Goal: Task Accomplishment & Management: Use online tool/utility

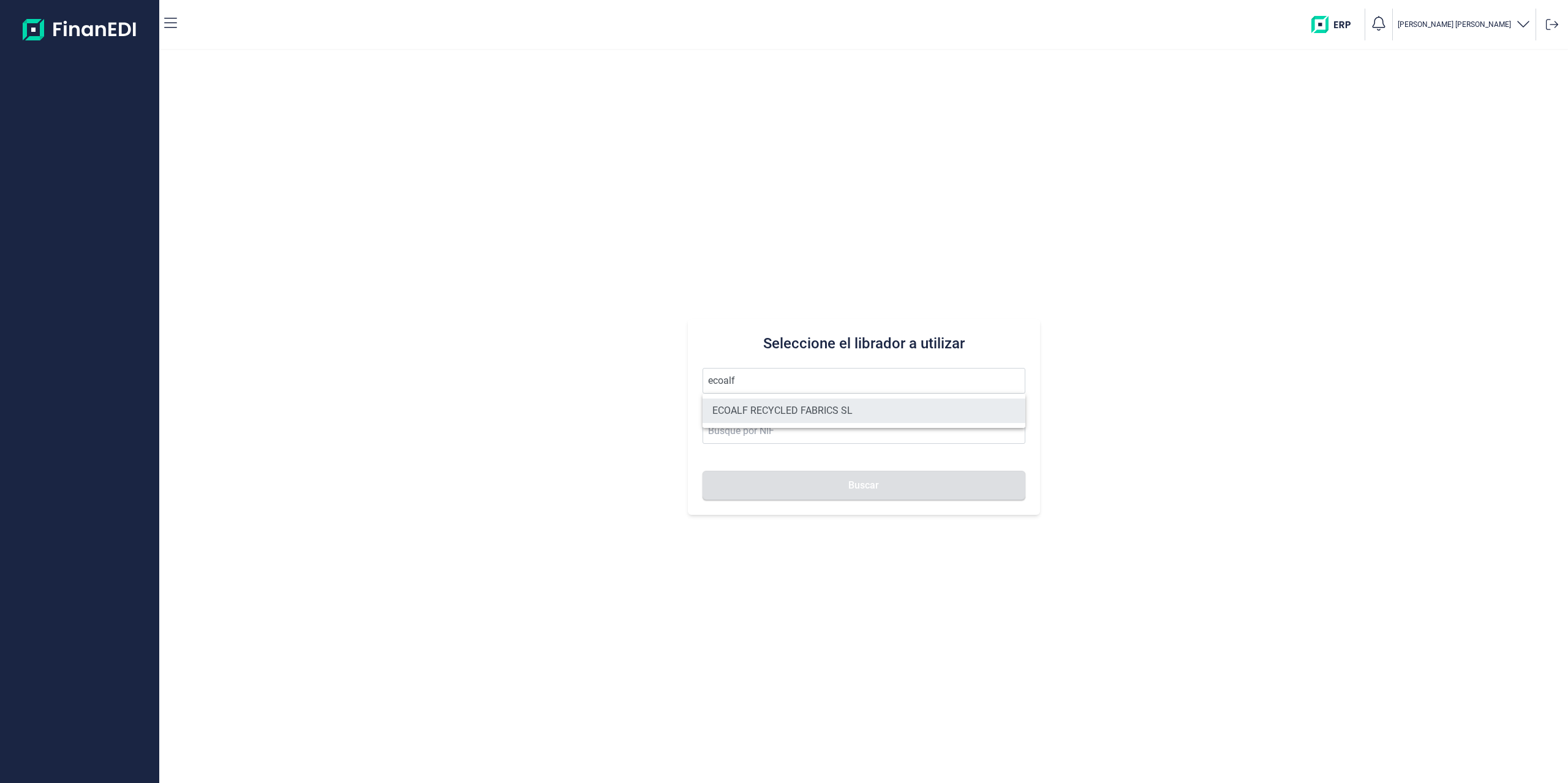
click at [761, 411] on li "ECOALF RECYCLED FABRICS SL" at bounding box center [864, 411] width 323 height 24
type input "ECOALF RECYCLED FABRICS SL"
type input "B85910610"
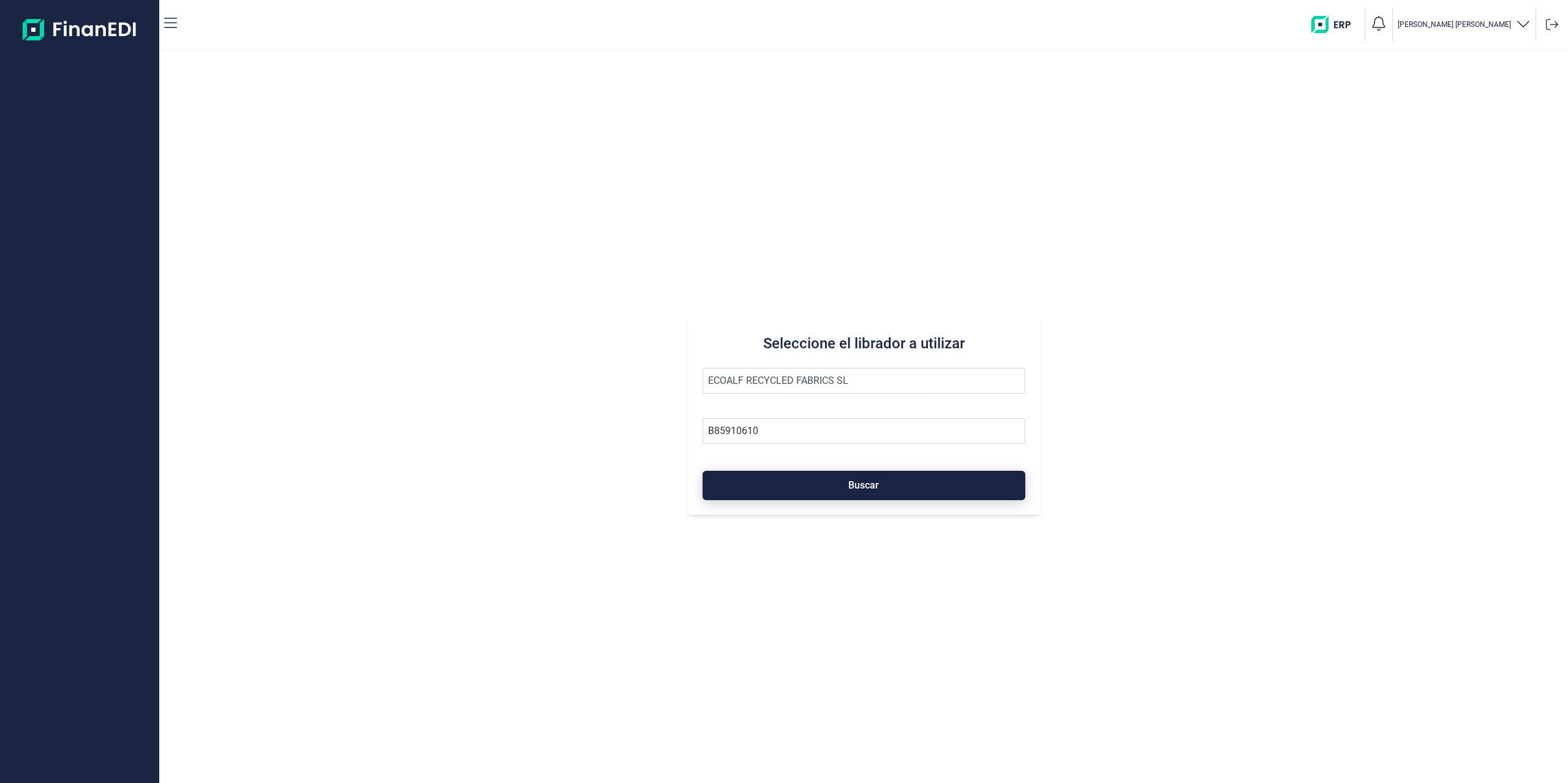
click at [797, 487] on button "Buscar" at bounding box center [864, 485] width 323 height 29
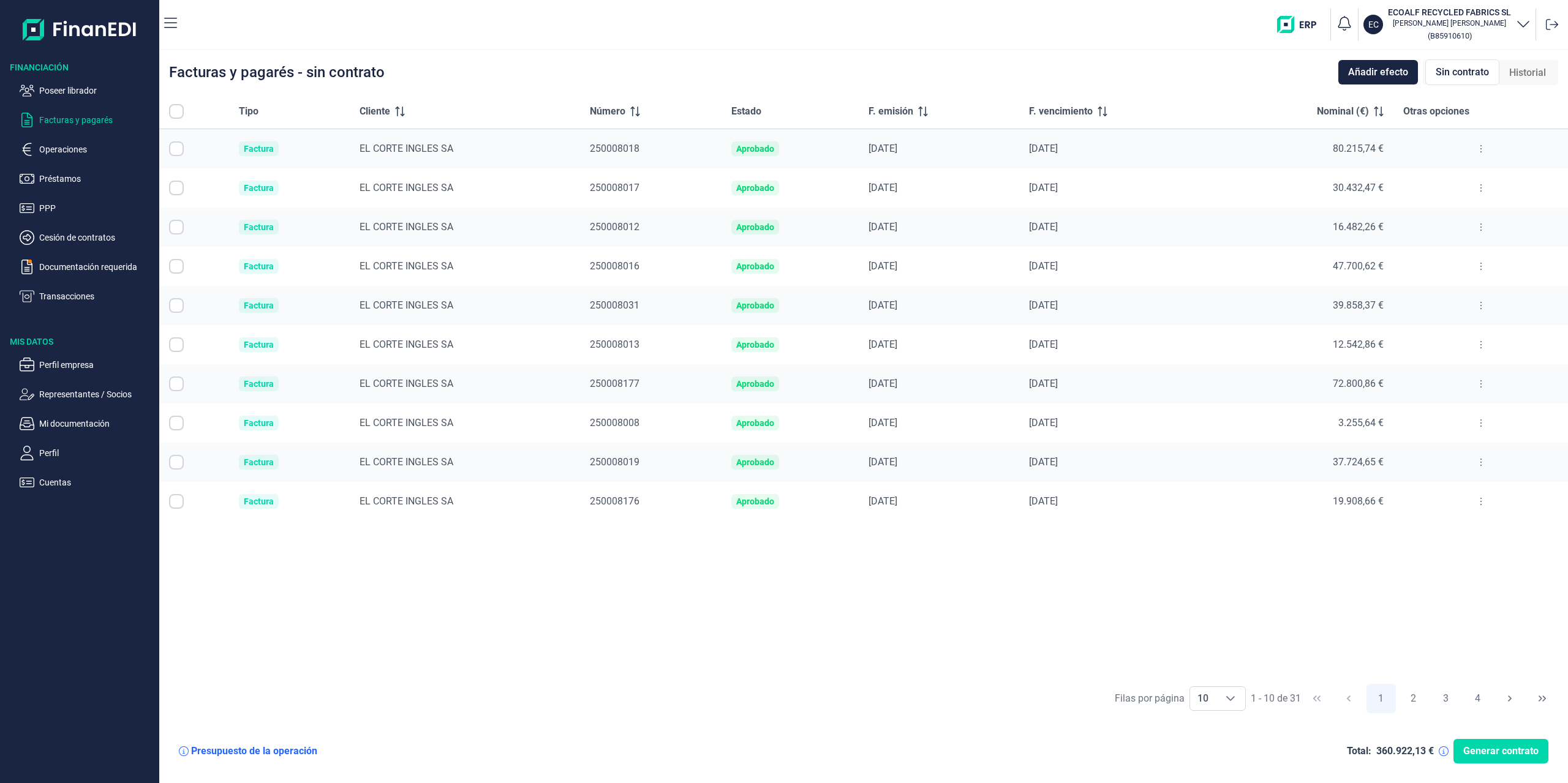
checkbox input "true"
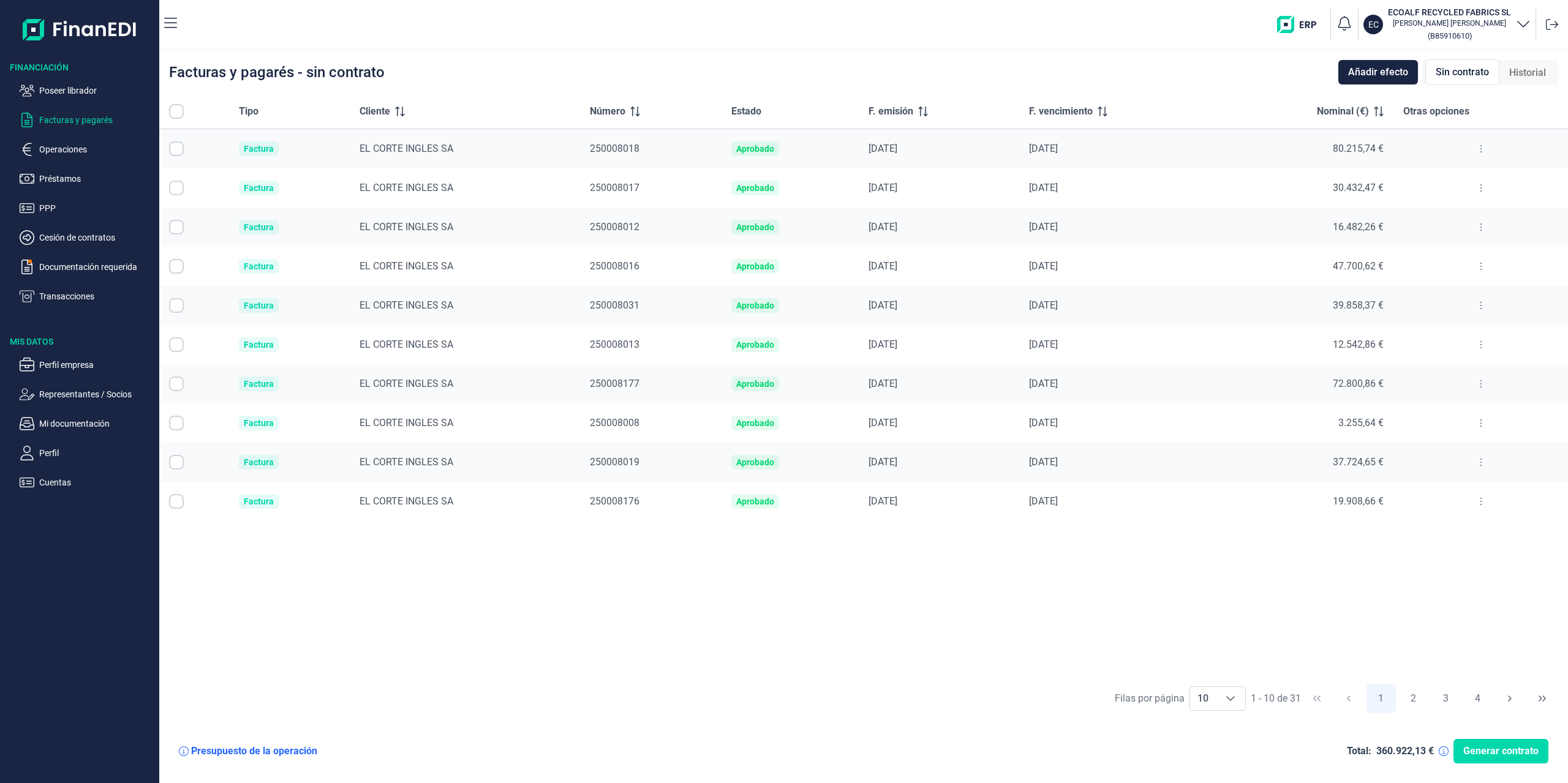
checkbox input "true"
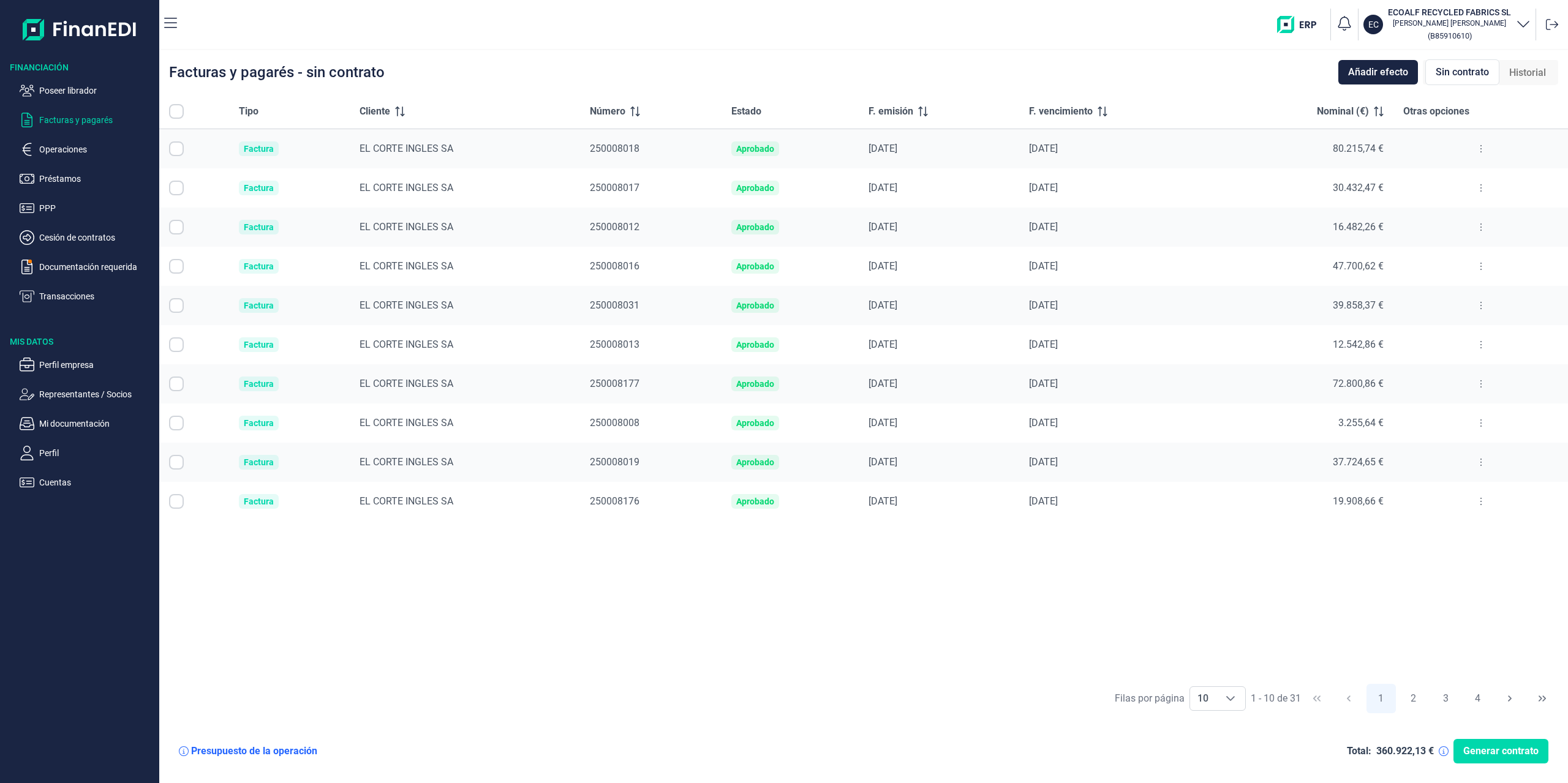
checkbox input "true"
click at [1203, 707] on span "10" at bounding box center [1203, 699] width 26 height 23
click at [1211, 668] on span "100" at bounding box center [1205, 672] width 17 height 12
type input "100"
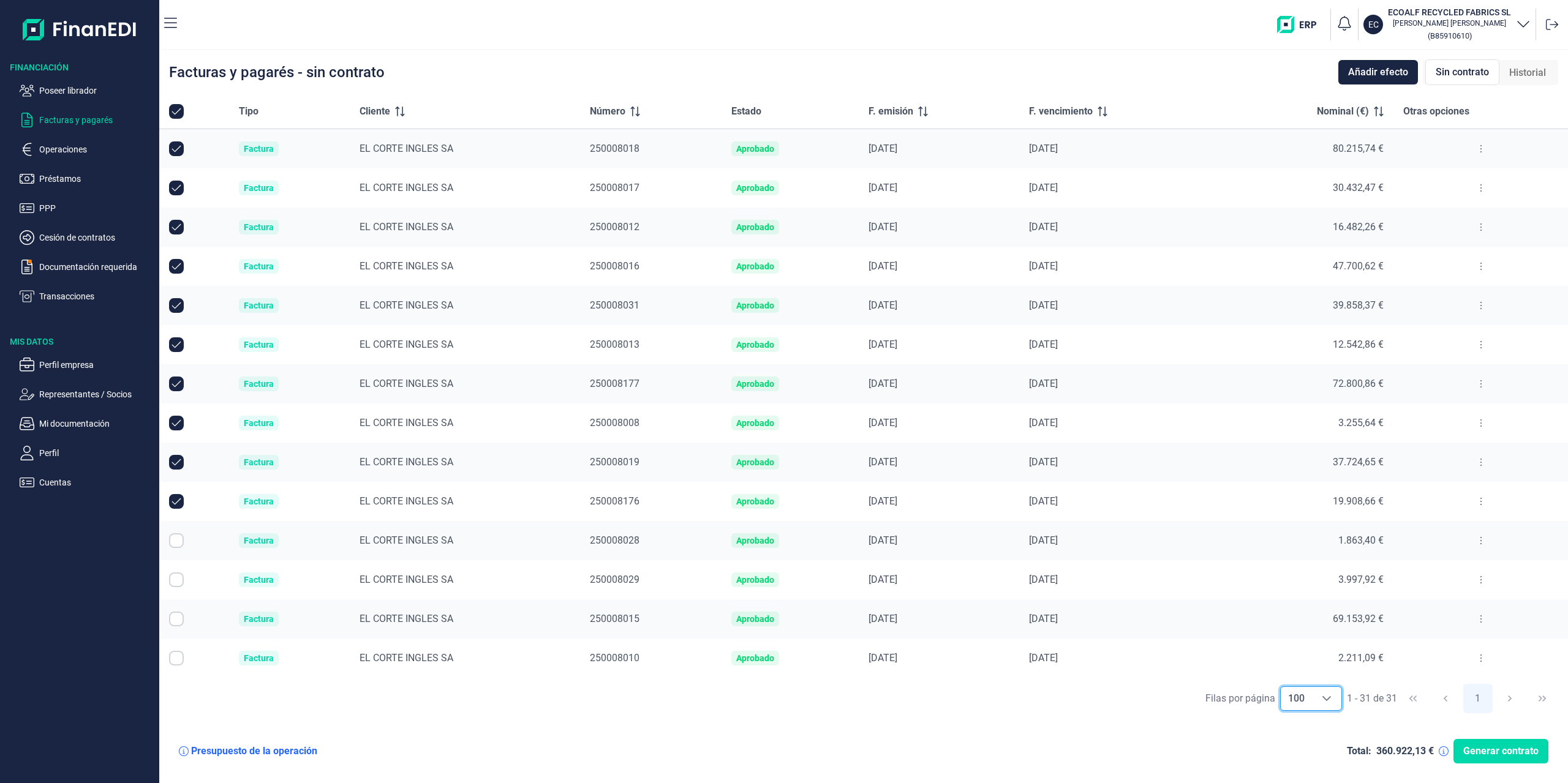
checkbox input "false"
click at [1384, 111] on th "Nominal (€)" at bounding box center [1306, 112] width 175 height 35
click at [1404, 112] on span "Otras opciones" at bounding box center [1436, 111] width 66 height 15
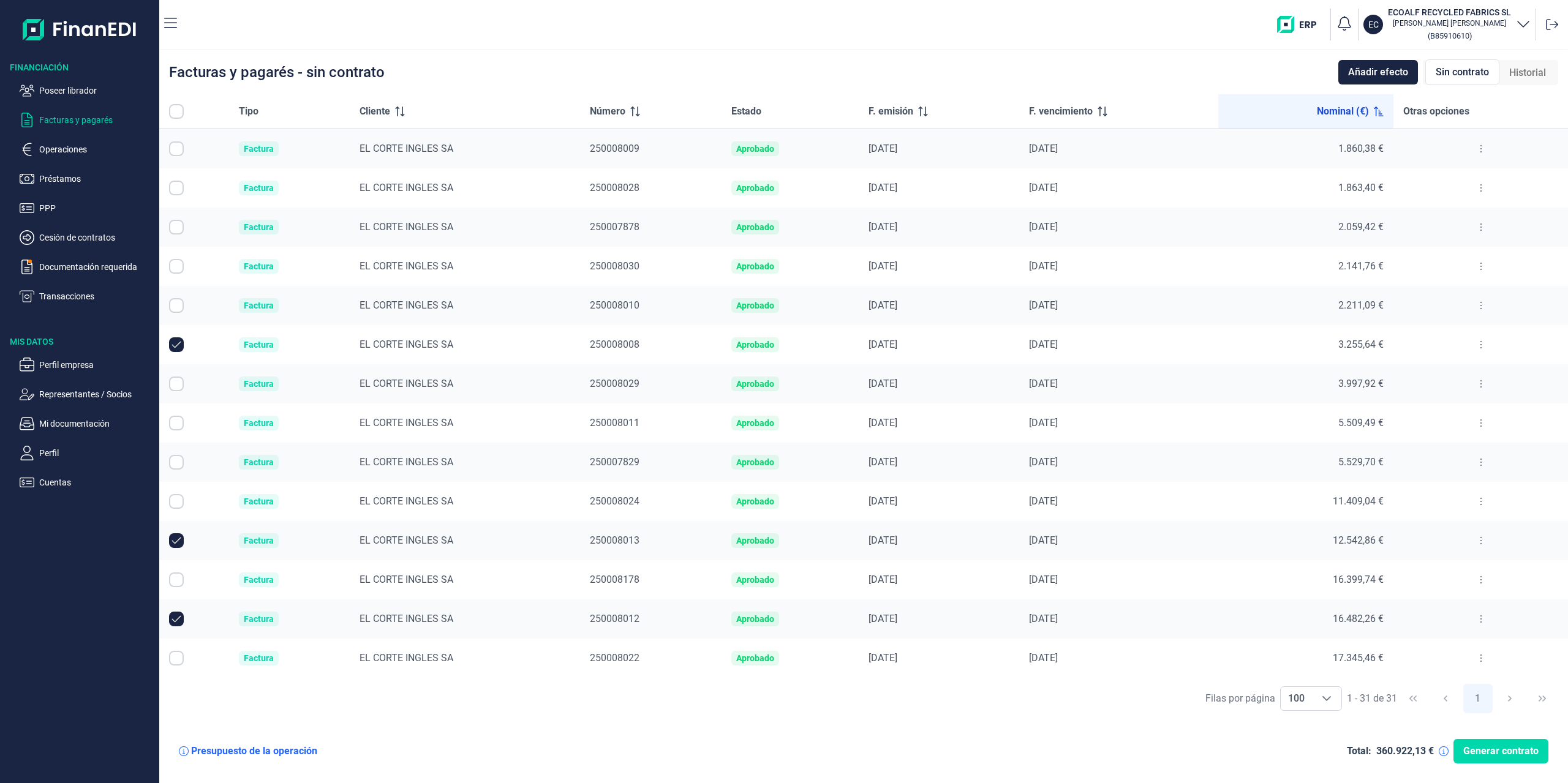
click at [1378, 109] on icon at bounding box center [1379, 111] width 10 height 10
click at [1078, 71] on div "Facturas y pagarés - sin contrato Añadir efecto Sin contrato Historial" at bounding box center [864, 72] width 1409 height 44
click at [1337, 106] on span "Nominal (€)" at bounding box center [1343, 111] width 52 height 15
click at [183, 754] on icon at bounding box center [184, 752] width 10 height 10
drag, startPoint x: 540, startPoint y: 748, endPoint x: 552, endPoint y: 756, distance: 14.4
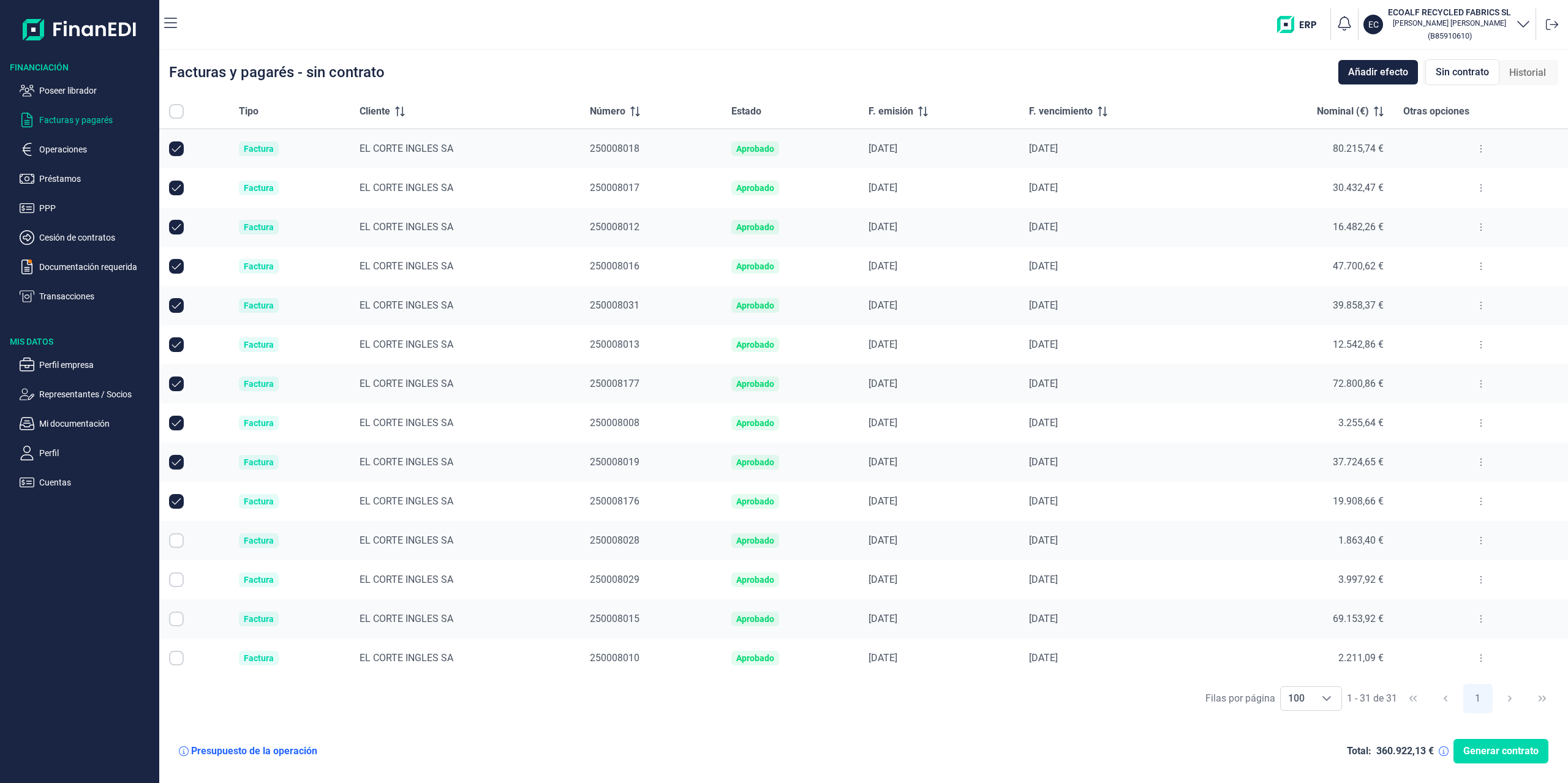
click at [540, 748] on div "Presupuesto de la operación Total: 360.922,13 € Generar contrato" at bounding box center [864, 751] width 1389 height 44
drag, startPoint x: 1265, startPoint y: 71, endPoint x: 1260, endPoint y: 87, distance: 16.8
click at [1269, 83] on div "Facturas y pagarés - sin contrato Añadir efecto Sin contrato Historial" at bounding box center [864, 72] width 1409 height 44
drag, startPoint x: 418, startPoint y: 74, endPoint x: 167, endPoint y: 74, distance: 251.0
click at [167, 74] on div "Facturas y pagarés - sin contrato Añadir efecto Sin contrato Historial" at bounding box center [864, 72] width 1409 height 44
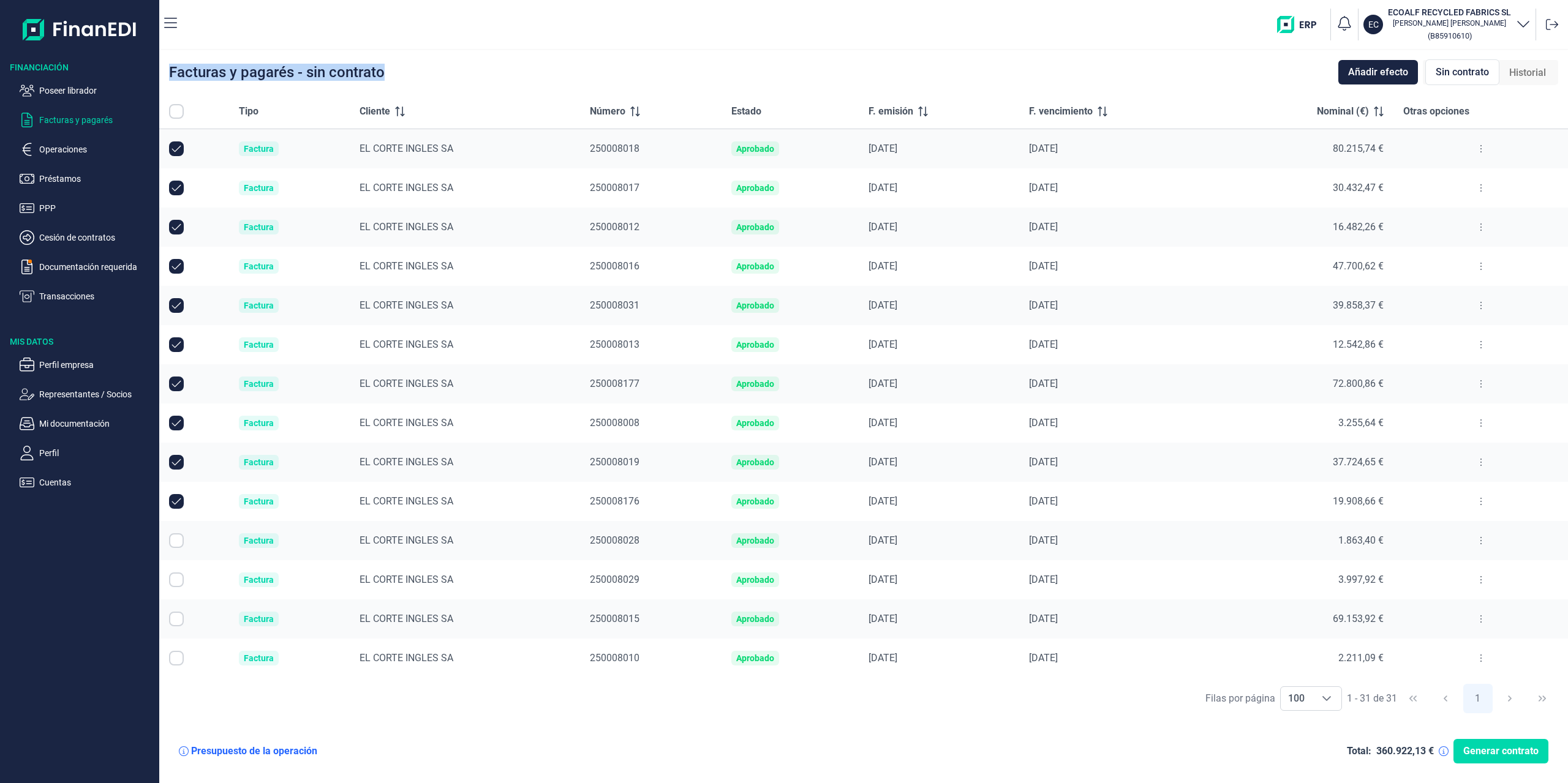
click at [479, 75] on div "Facturas y pagarés - sin contrato Añadir efecto Sin contrato Historial" at bounding box center [864, 72] width 1409 height 44
click at [447, 69] on div "Facturas y pagarés - sin contrato Añadir efecto Sin contrato Historial" at bounding box center [864, 72] width 1409 height 44
drag, startPoint x: 447, startPoint y: 80, endPoint x: 210, endPoint y: 80, distance: 237.0
click at [164, 83] on div "Facturas y pagarés - sin contrato Añadir efecto Sin contrato Historial" at bounding box center [864, 72] width 1409 height 44
click at [415, 69] on div "Facturas y pagarés - sin contrato Añadir efecto Sin contrato Historial" at bounding box center [864, 72] width 1409 height 44
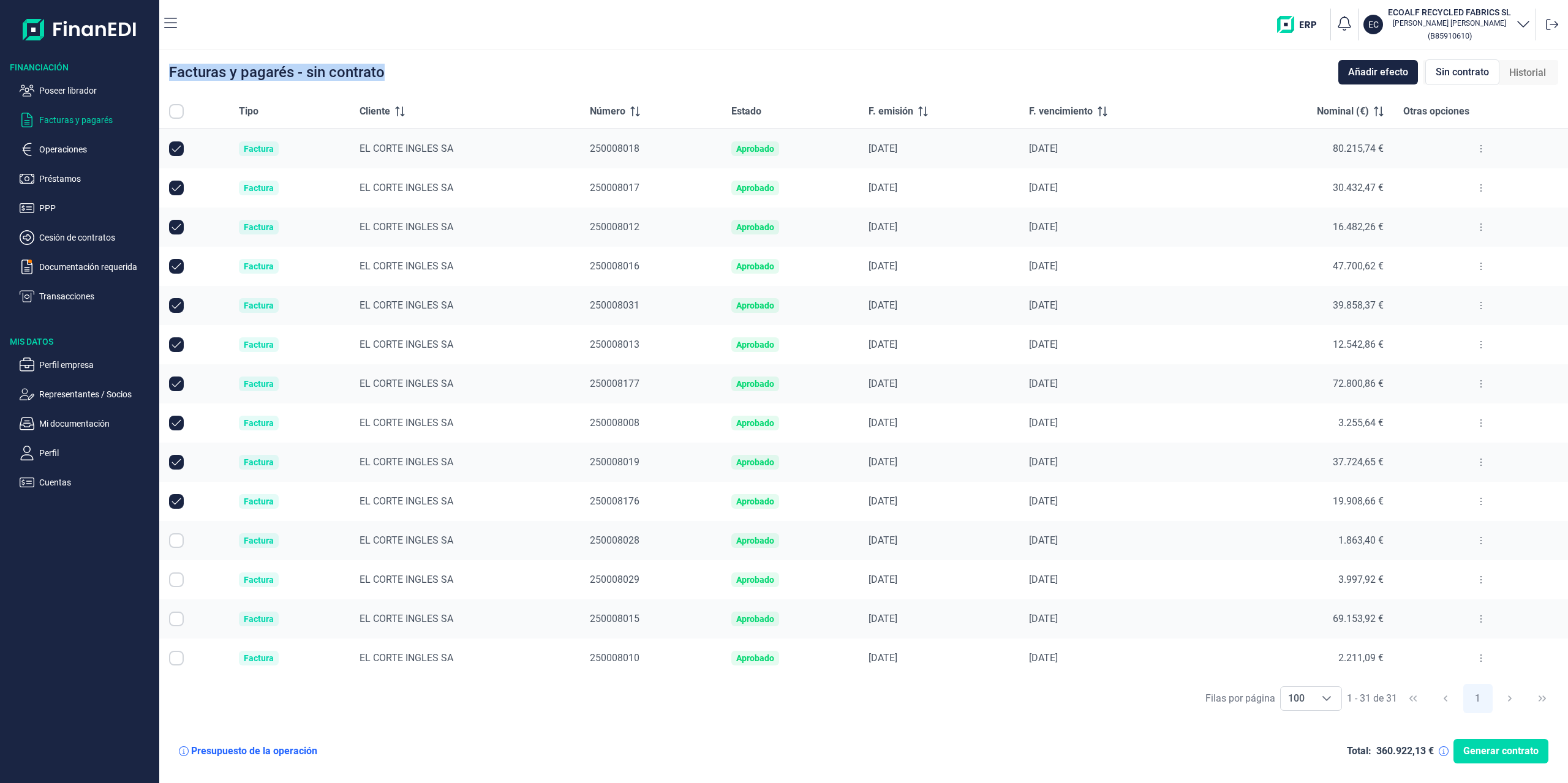
drag, startPoint x: 490, startPoint y: 76, endPoint x: 167, endPoint y: 64, distance: 323.2
click at [167, 64] on div "Facturas y pagarés - sin contrato Añadir efecto Sin contrato Historial" at bounding box center [864, 72] width 1409 height 44
click at [394, 63] on div "Facturas y pagarés - sin contrato Añadir efecto Sin contrato Historial" at bounding box center [864, 72] width 1409 height 44
click at [731, 37] on div "EC ECOALF RECYCLED FABRICS [PERSON_NAME] [PERSON_NAME] ( B85910610 )" at bounding box center [875, 24] width 1377 height 39
